Goal: Find specific page/section

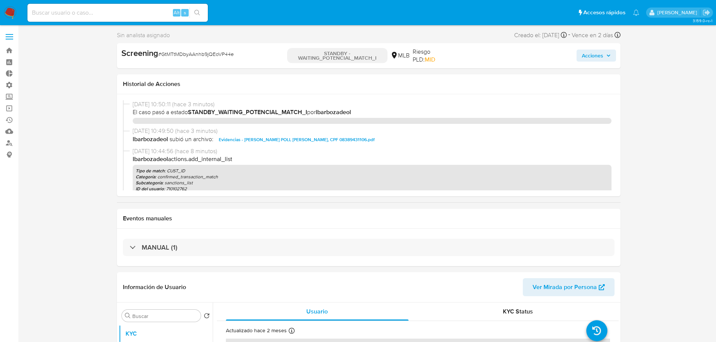
select select "10"
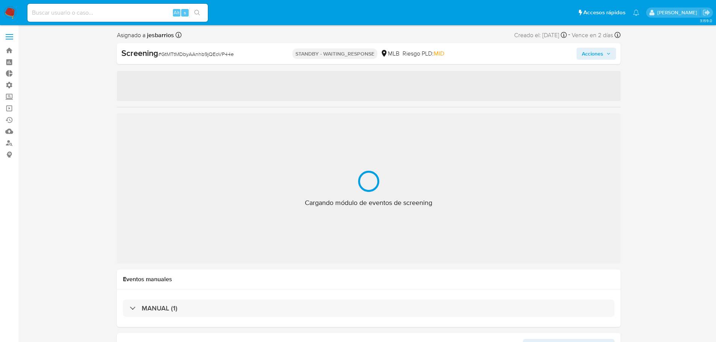
select select "10"
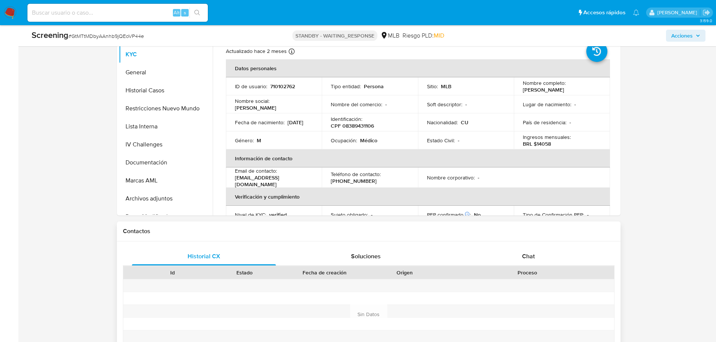
scroll to position [414, 0]
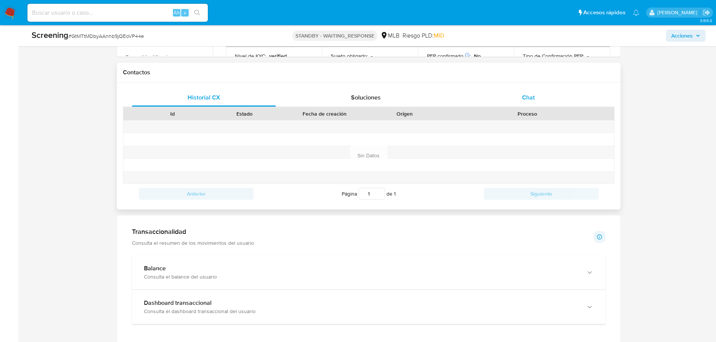
click at [539, 103] on div "Chat" at bounding box center [528, 98] width 144 height 18
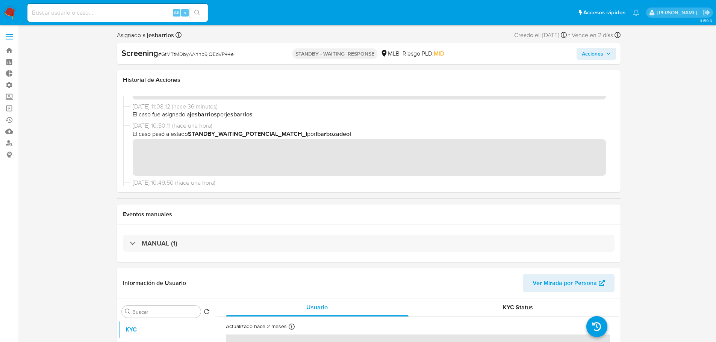
scroll to position [0, 0]
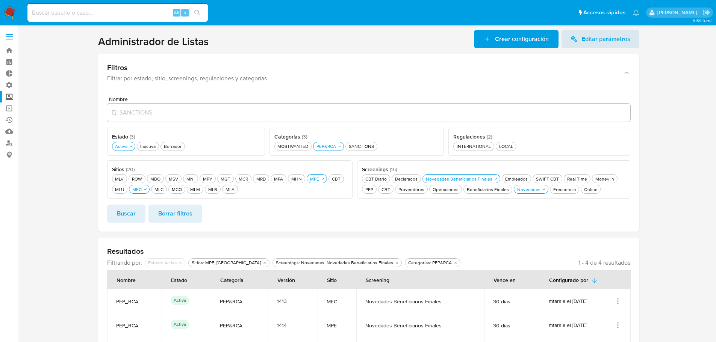
scroll to position [84, 0]
